Goal: Transaction & Acquisition: Purchase product/service

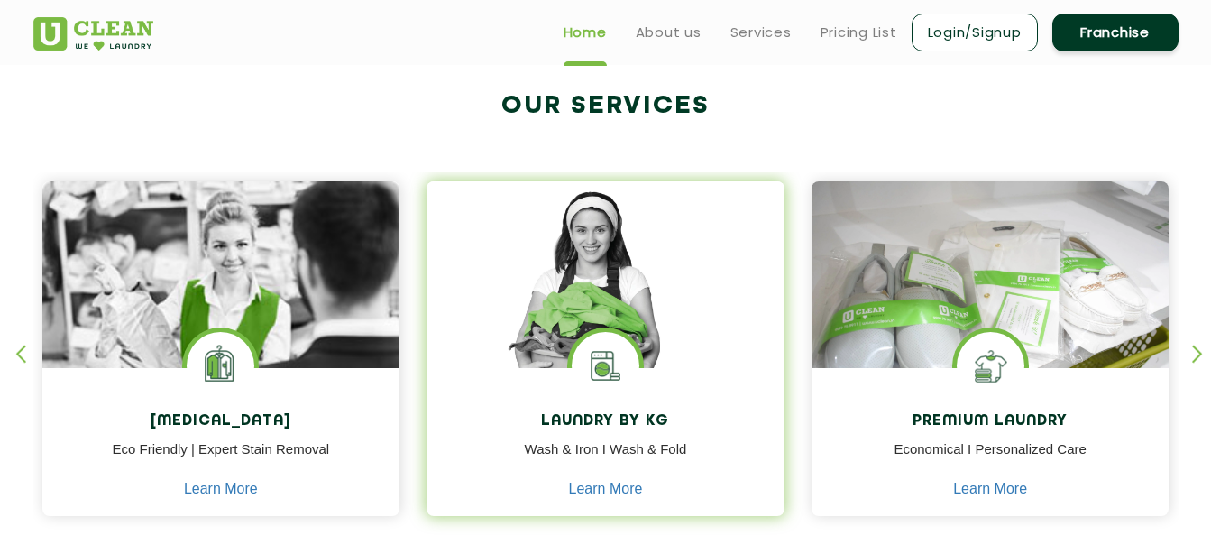
scroll to position [631, 0]
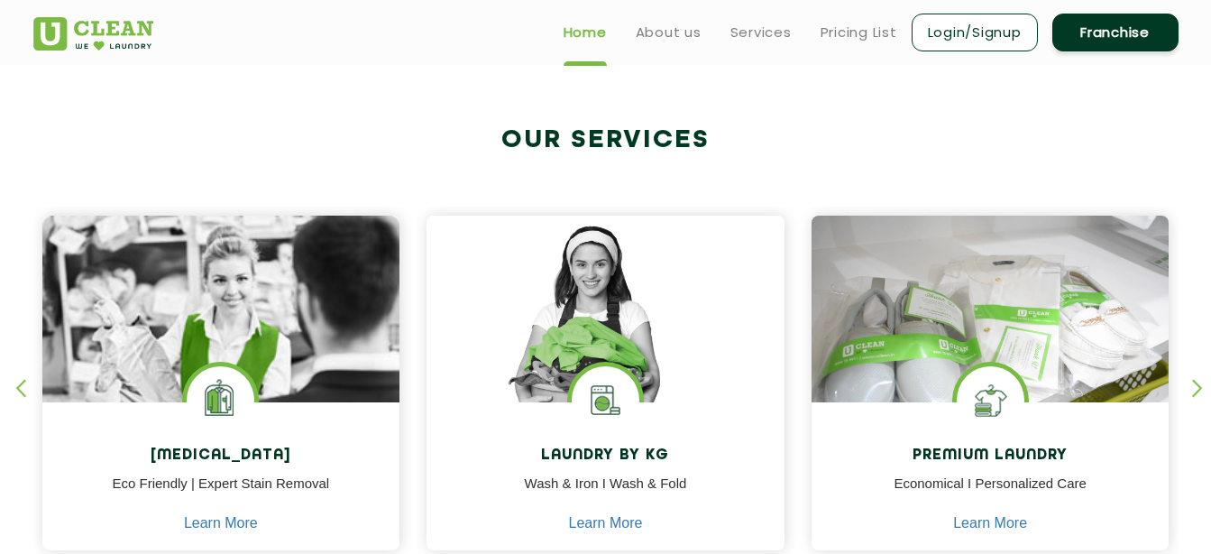
click at [1197, 392] on div "button" at bounding box center [1205, 404] width 27 height 50
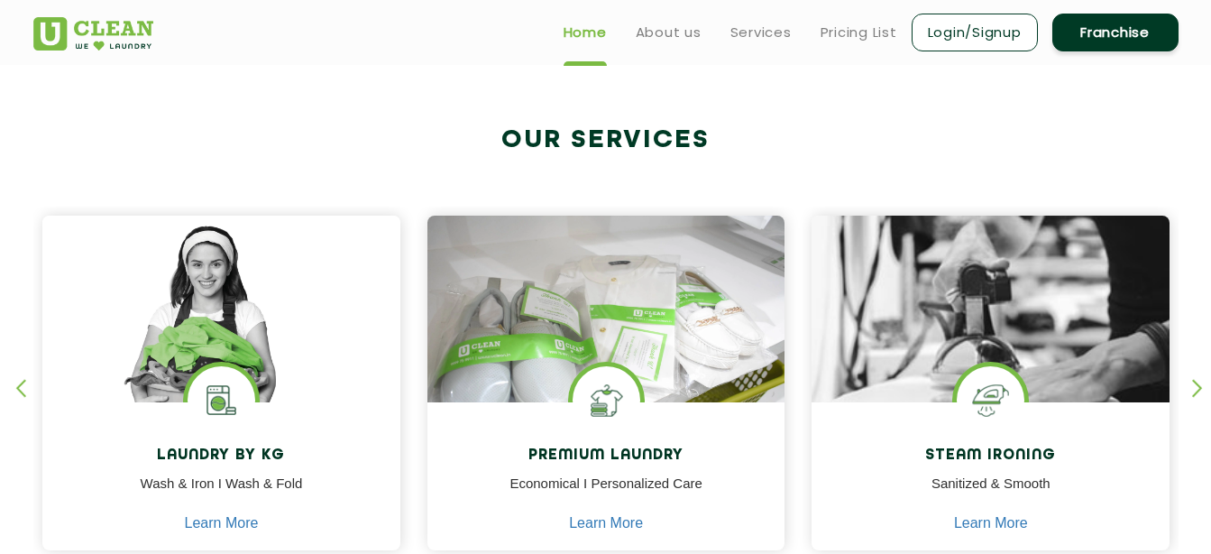
click at [1197, 392] on div "button" at bounding box center [1205, 404] width 27 height 50
click at [21, 392] on div "button" at bounding box center [28, 404] width 27 height 50
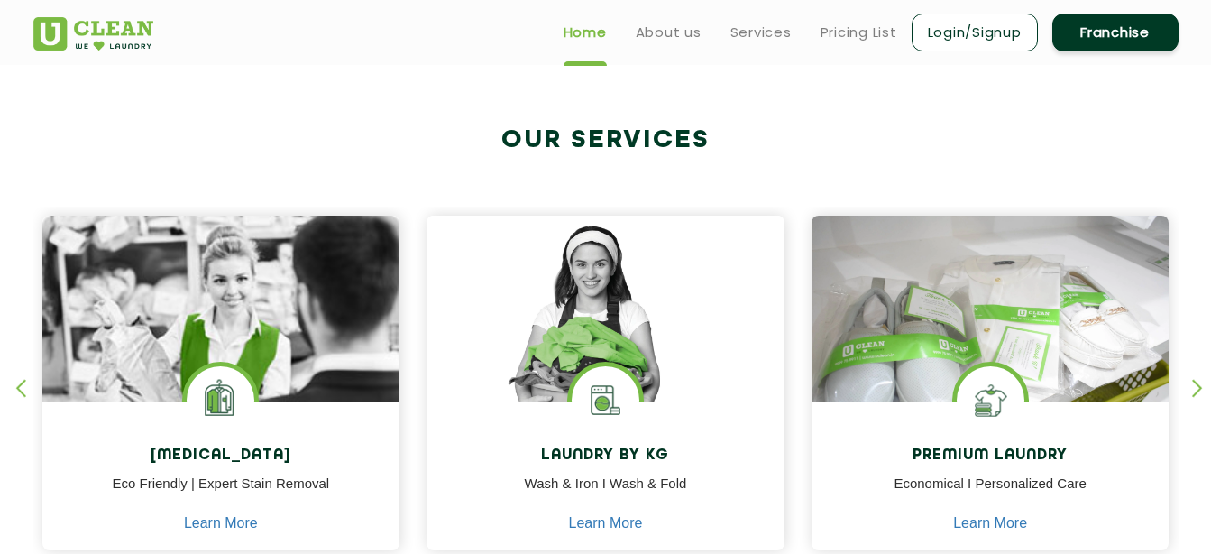
click at [21, 392] on div "button" at bounding box center [28, 404] width 27 height 50
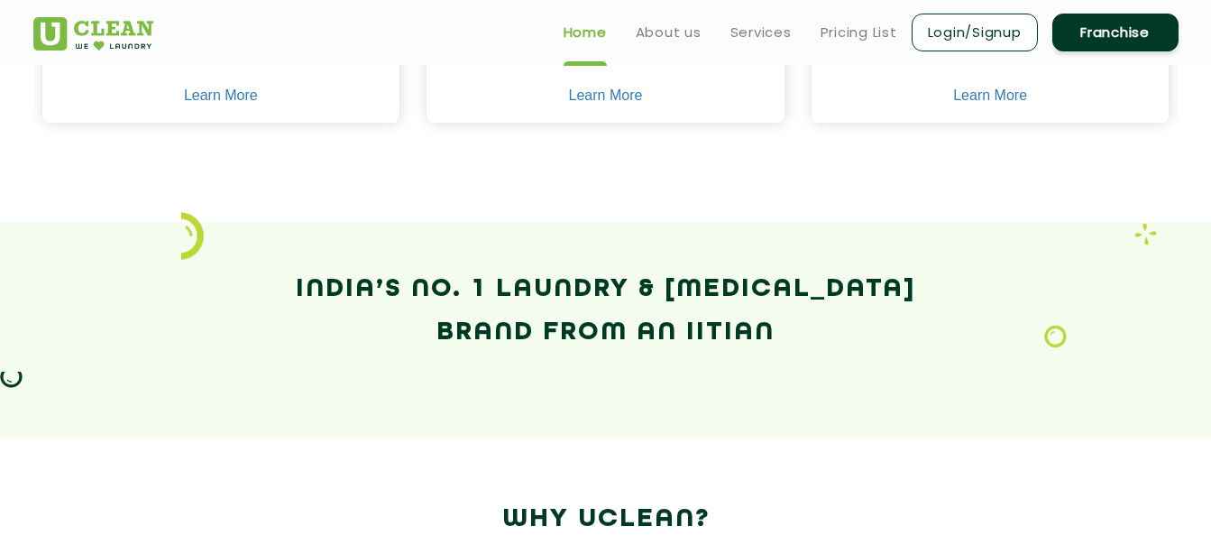
scroll to position [811, 0]
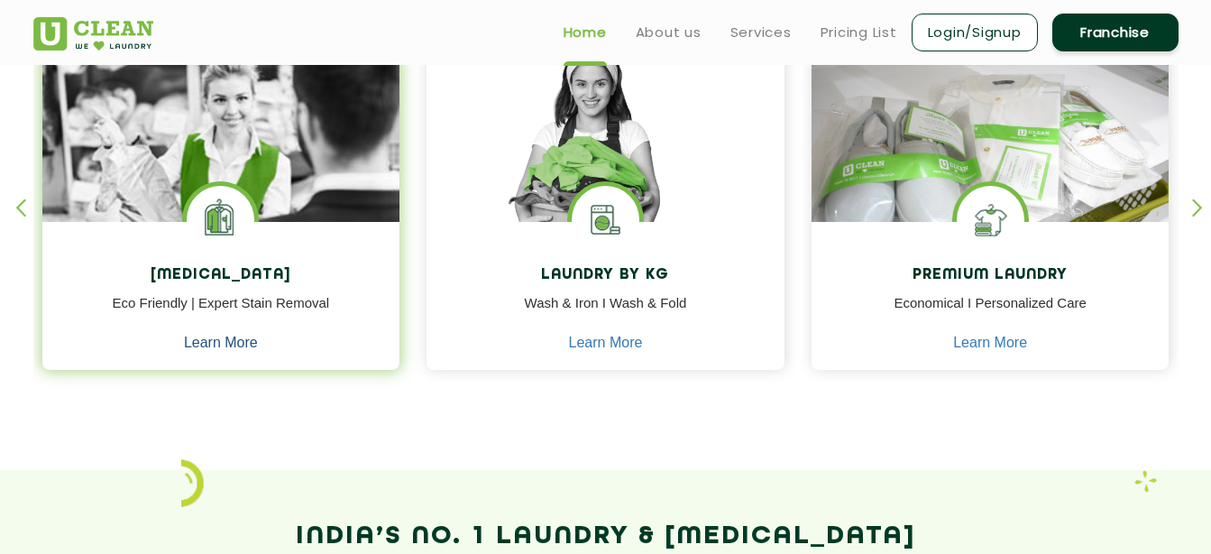
click at [213, 342] on link "Learn More" at bounding box center [221, 342] width 74 height 16
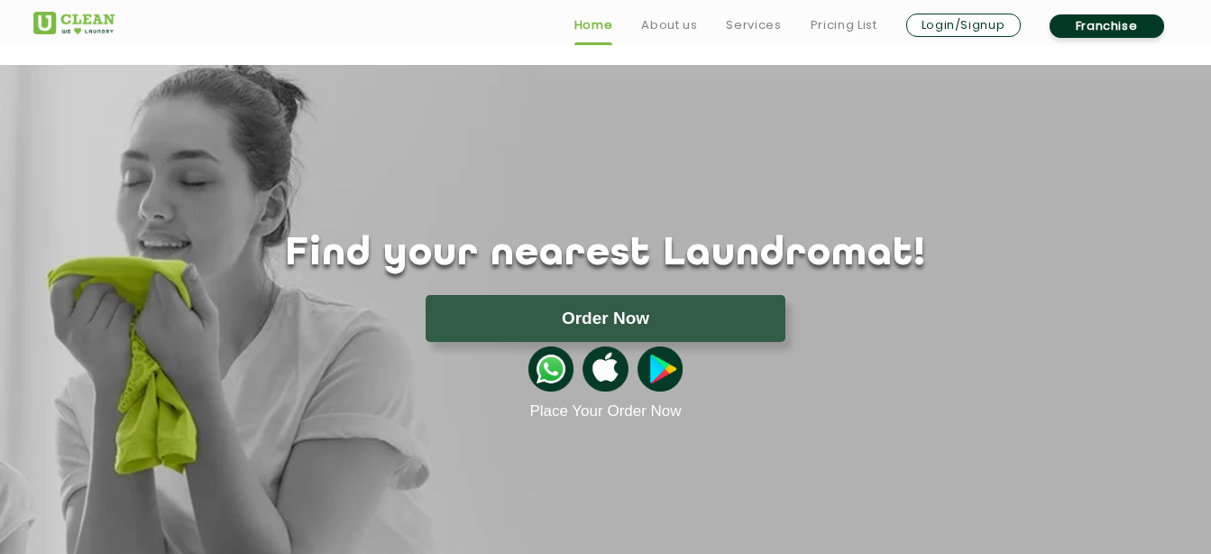
scroll to position [811, 0]
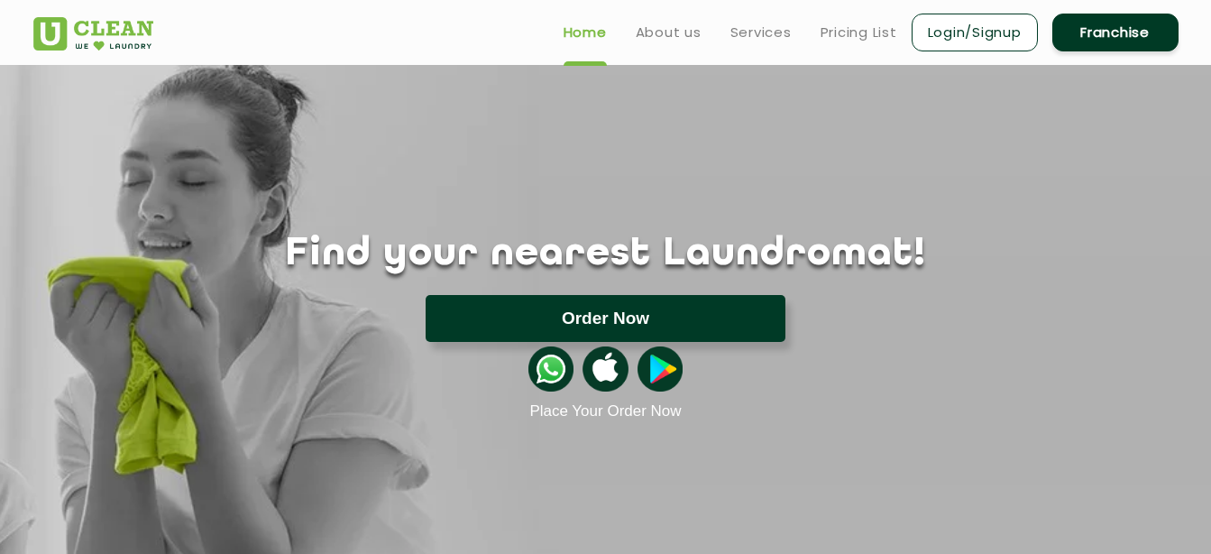
click at [632, 310] on button "Order Now" at bounding box center [606, 318] width 360 height 47
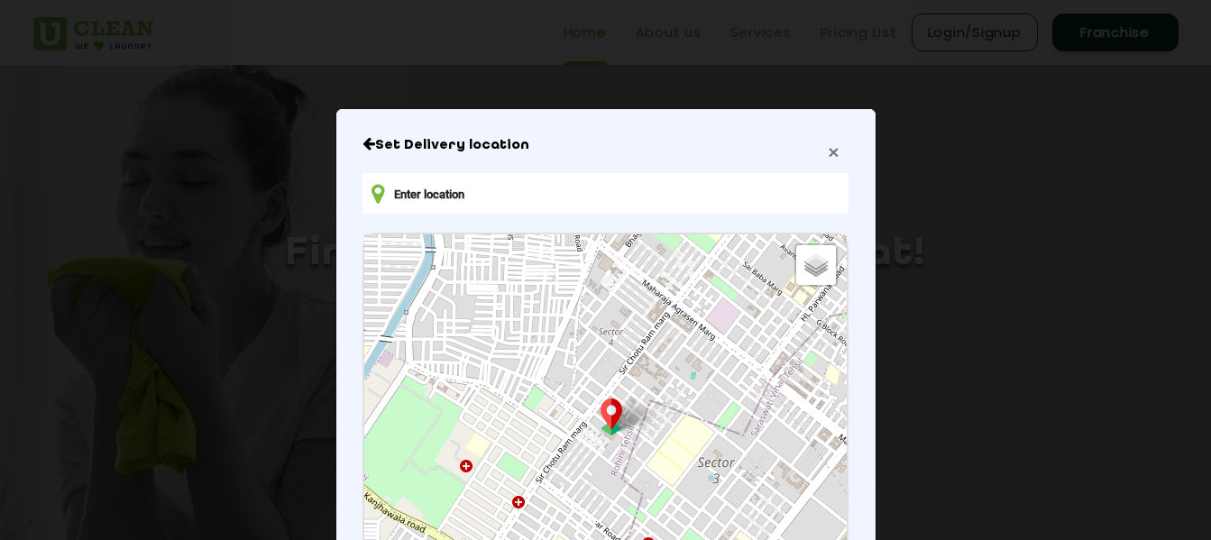
click at [829, 152] on span "×" at bounding box center [833, 152] width 11 height 21
